Goal: Task Accomplishment & Management: Manage account settings

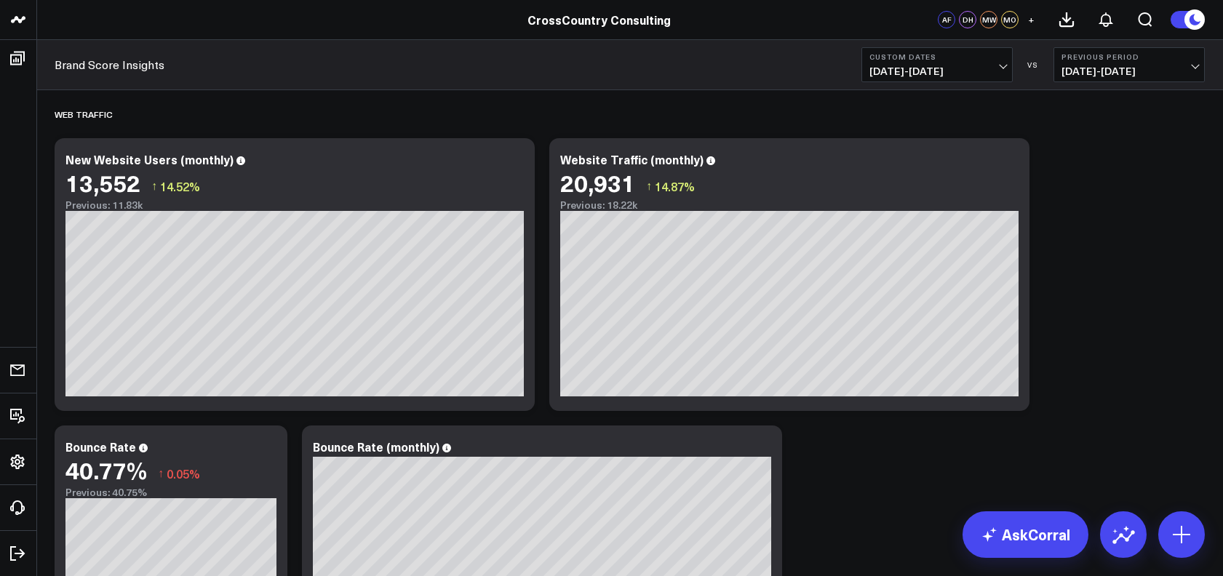
scroll to position [1840, 0]
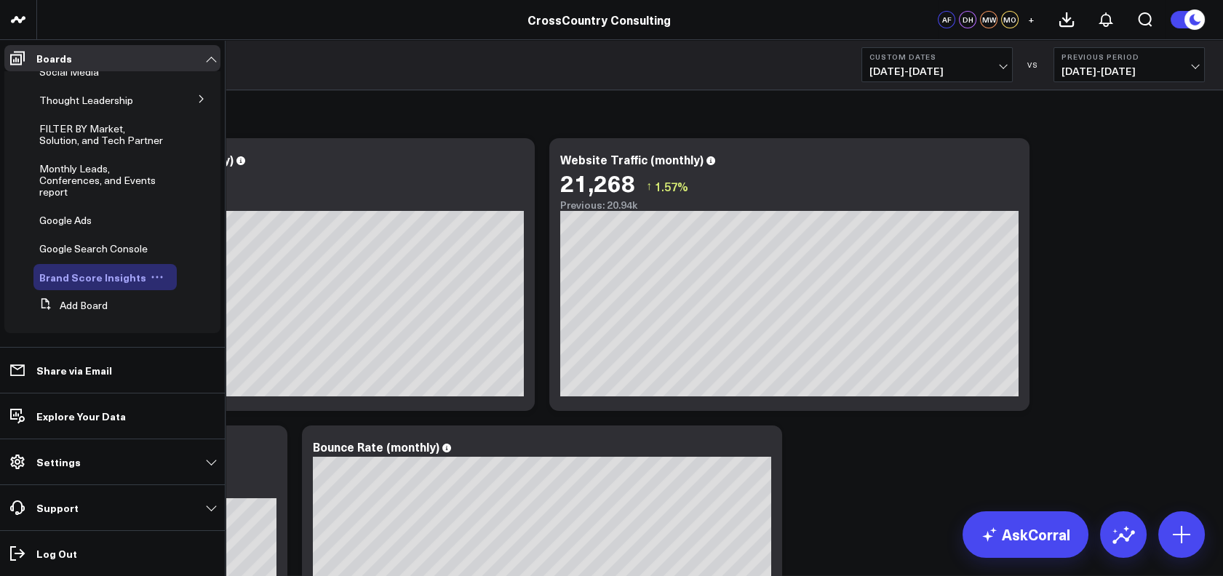
scroll to position [712, 0]
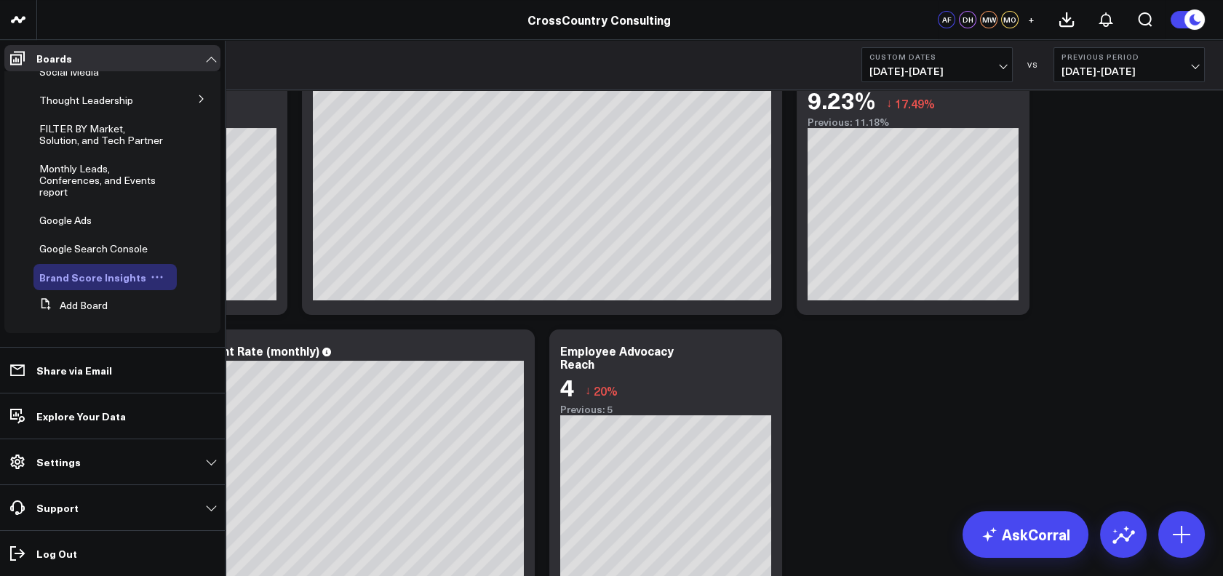
click at [156, 277] on icon at bounding box center [157, 278] width 2 height 2
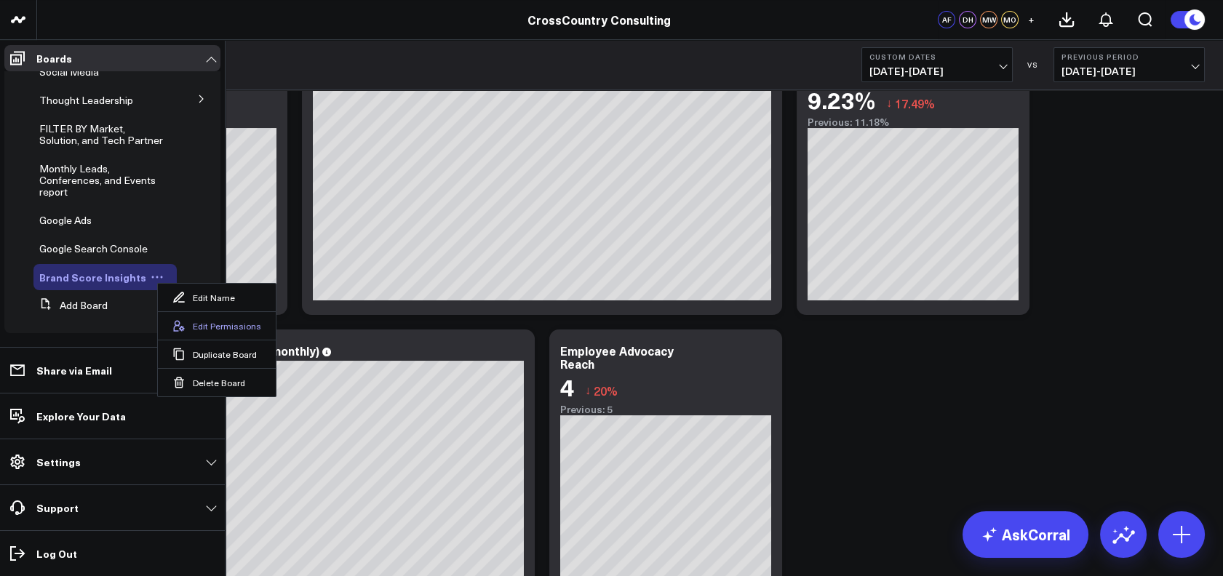
click at [199, 326] on button "Edit Permissions" at bounding box center [217, 325] width 118 height 28
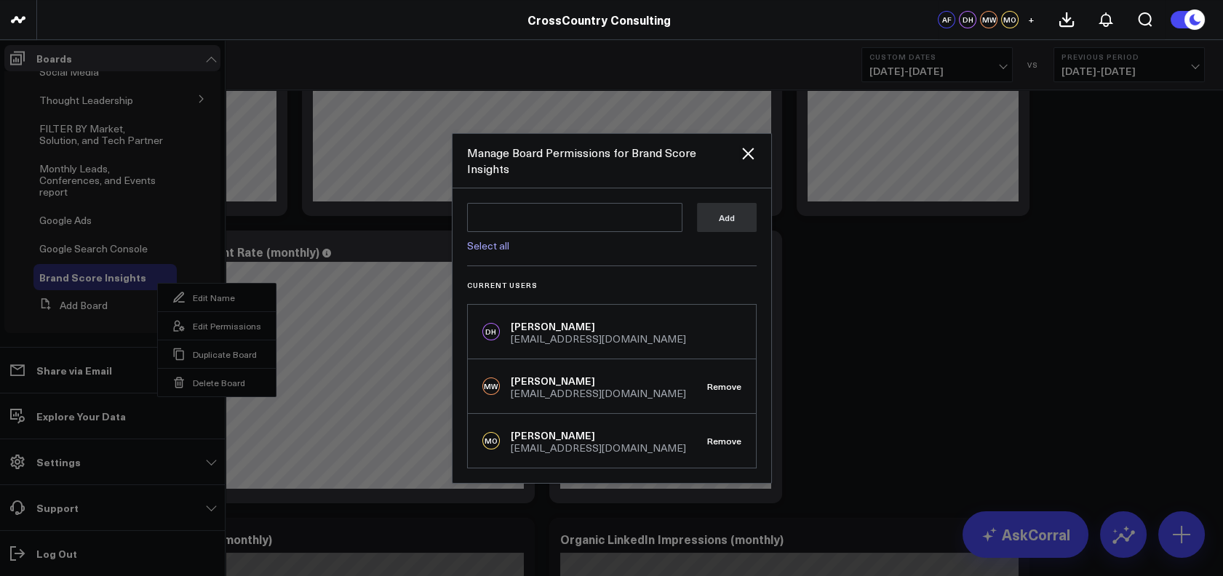
scroll to position [813, 0]
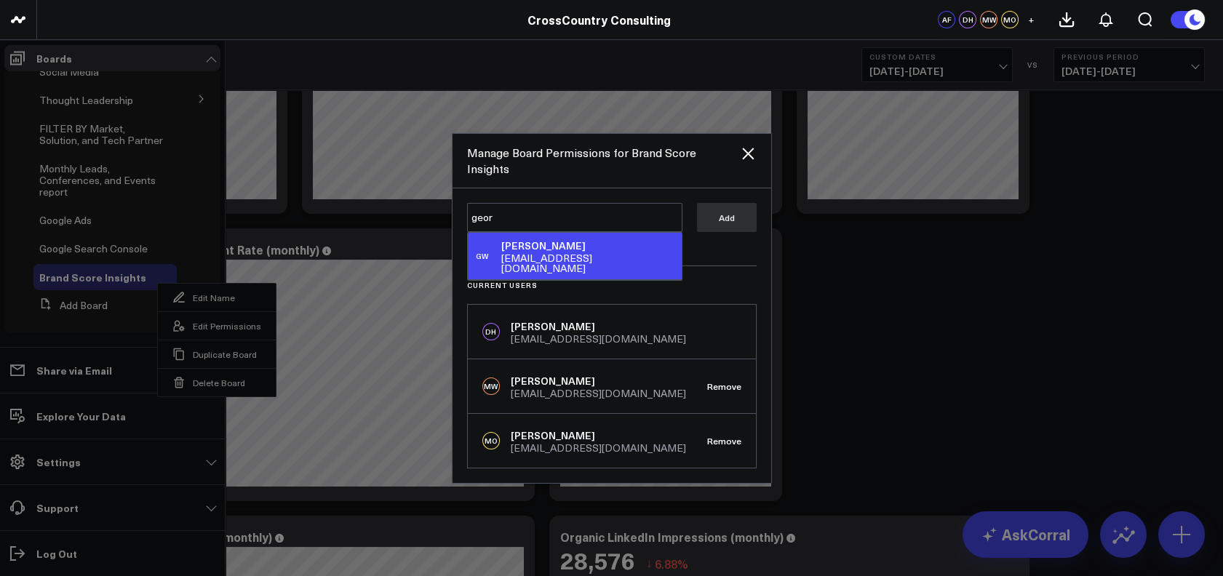
click at [559, 253] on div "[EMAIL_ADDRESS][DOMAIN_NAME]" at bounding box center [588, 263] width 174 height 20
type textarea "@[PERSON_NAME]"
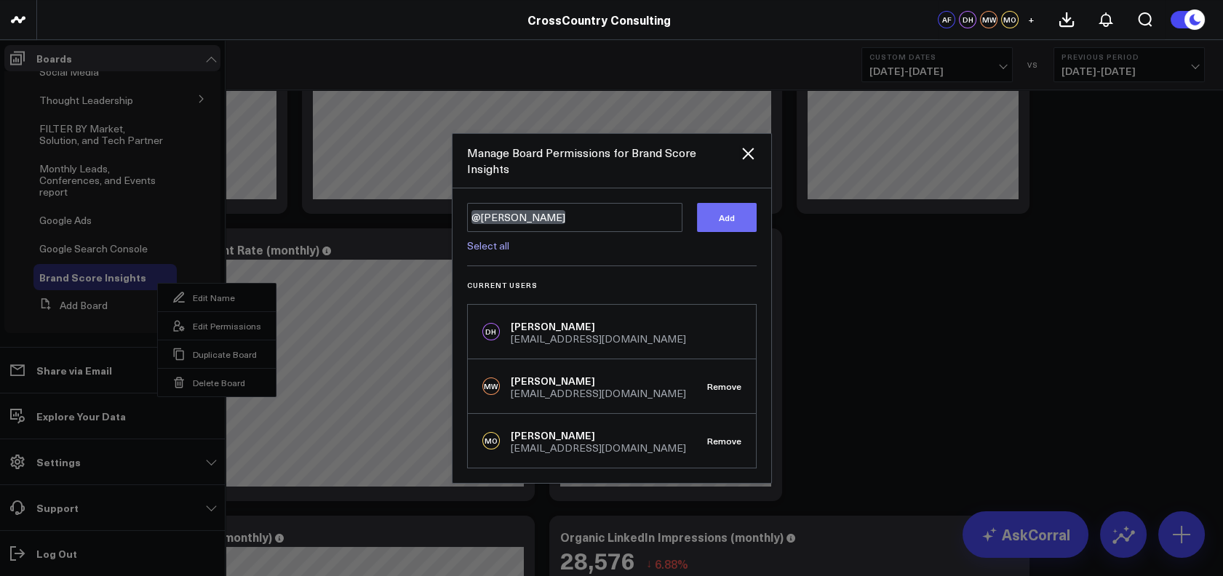
click at [710, 221] on button "Add" at bounding box center [727, 217] width 60 height 29
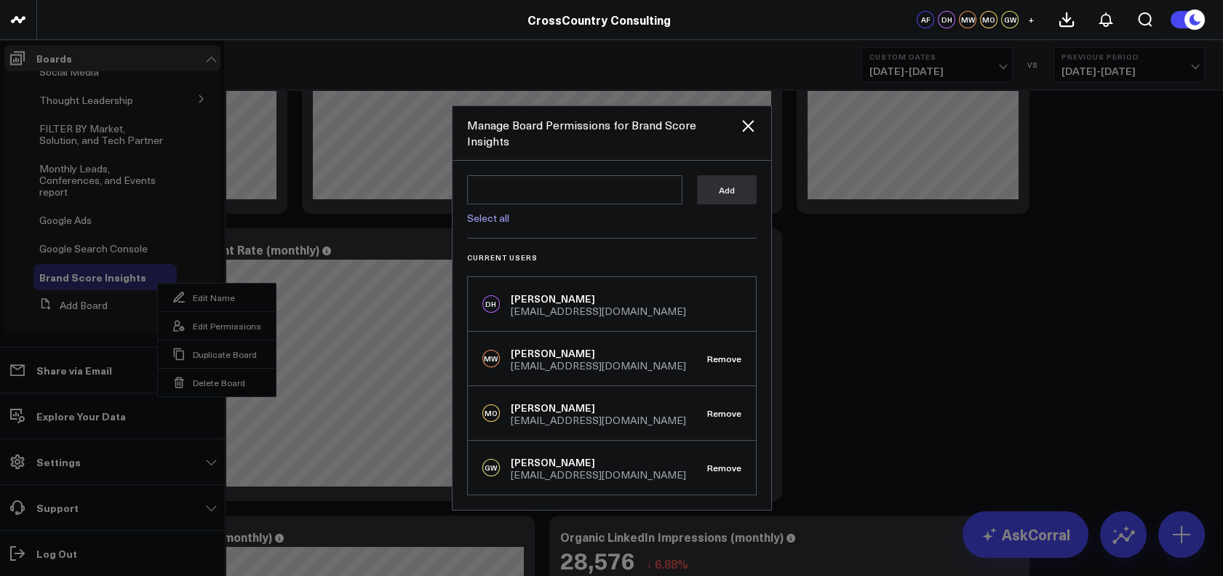
click at [869, 280] on div at bounding box center [611, 288] width 1223 height 576
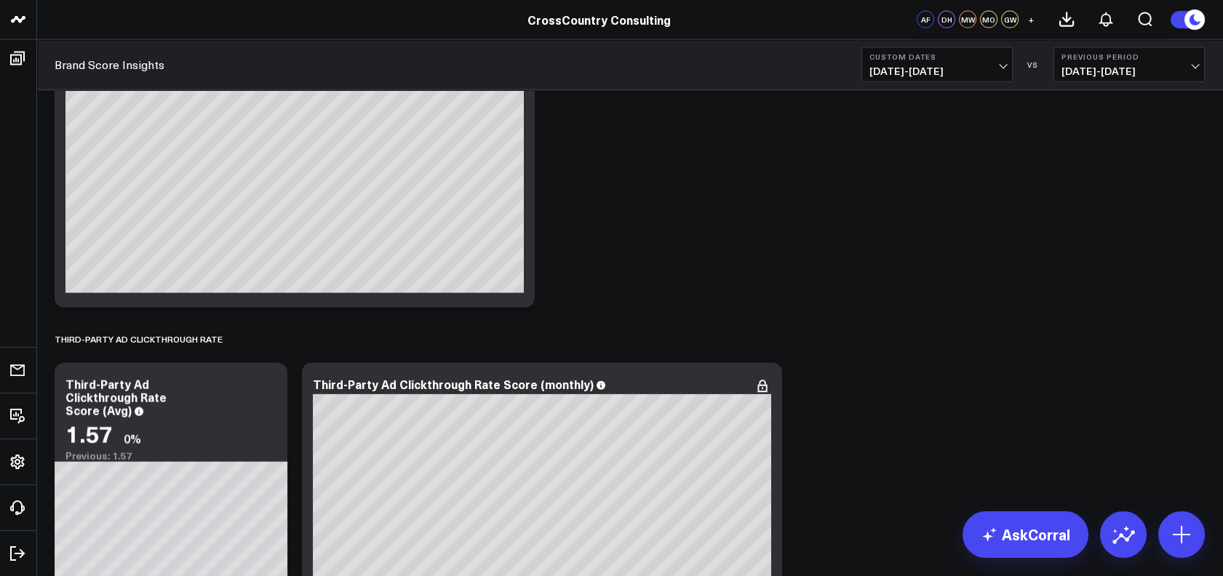
scroll to position [6858, 0]
